Goal: Find specific page/section: Find specific page/section

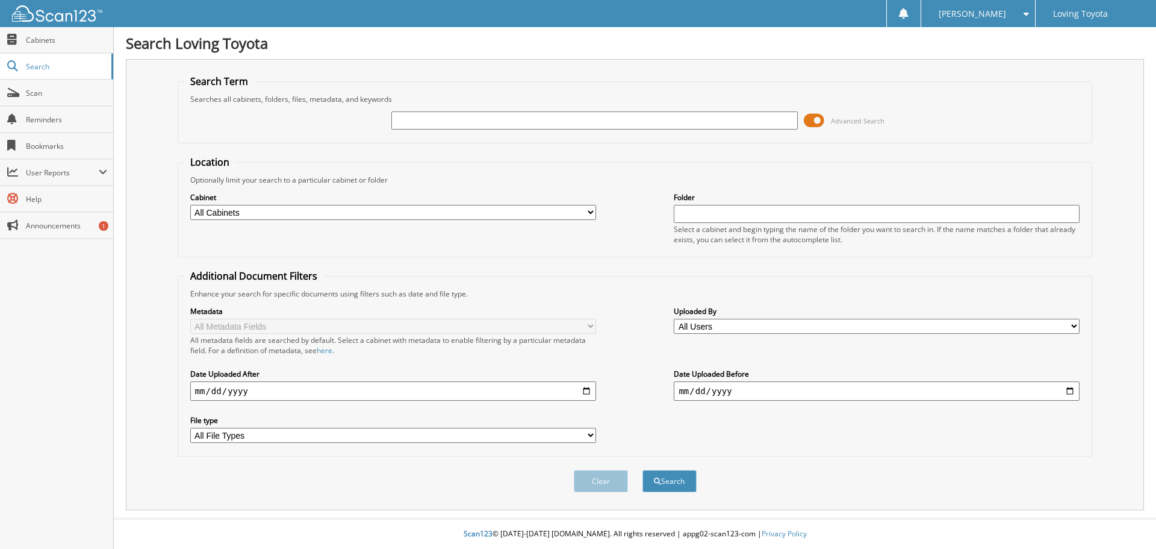
click at [413, 126] on input "text" at bounding box center [594, 120] width 406 height 18
type input "362646"
click at [643, 470] on button "Search" at bounding box center [670, 481] width 54 height 22
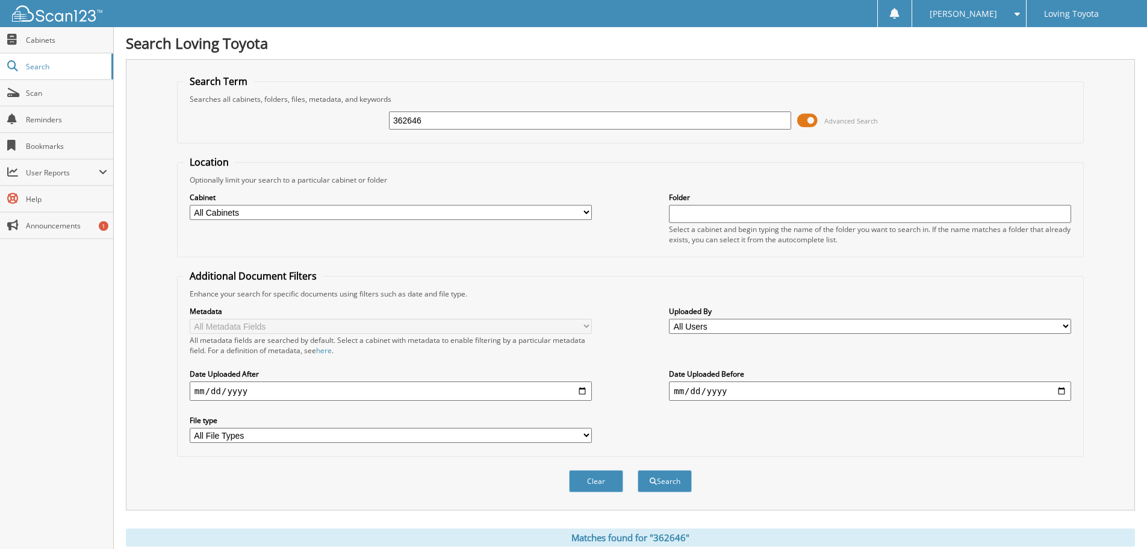
scroll to position [172, 0]
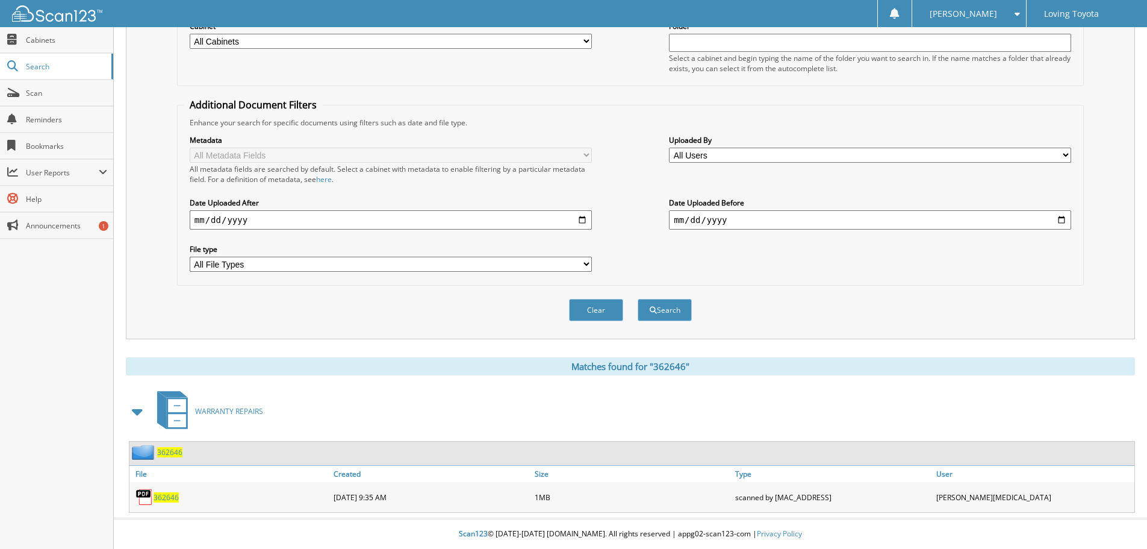
click at [166, 491] on div "362646" at bounding box center [229, 497] width 201 height 24
click at [167, 494] on span "362646" at bounding box center [166, 497] width 25 height 10
